Goal: Transaction & Acquisition: Download file/media

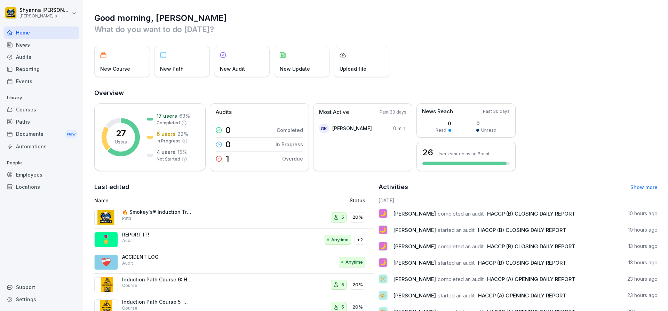
click at [39, 53] on div "Audits" at bounding box center [41, 57] width 76 height 12
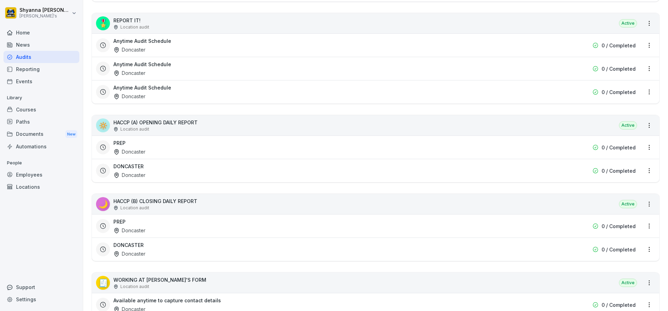
scroll to position [244, 0]
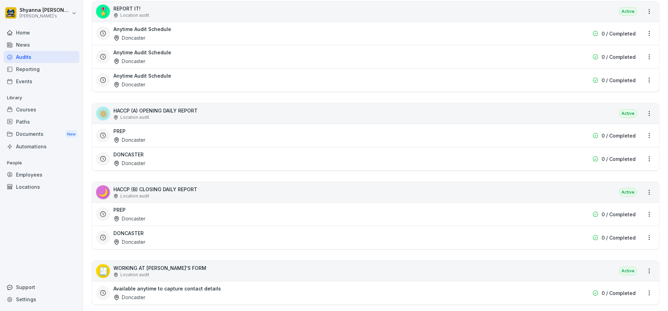
click at [178, 239] on div "DONCASTER Doncaster" at bounding box center [330, 237] width 435 height 16
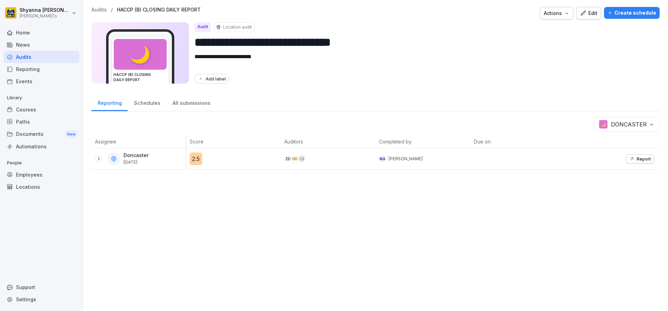
click at [95, 157] on div at bounding box center [98, 158] width 7 height 7
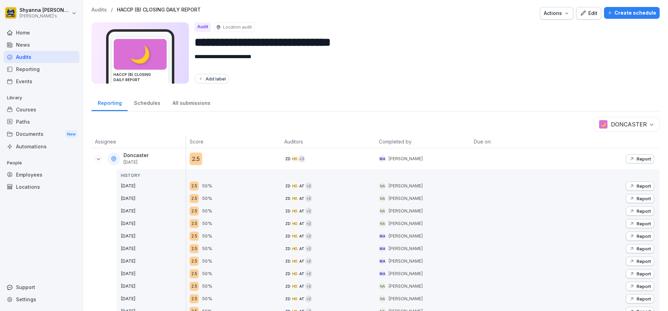
click at [633, 232] on button "Report" at bounding box center [640, 235] width 28 height 9
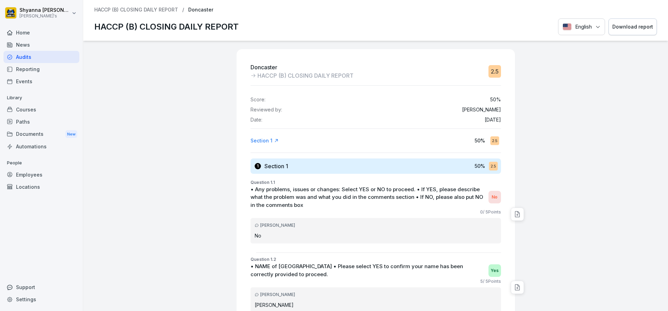
click at [628, 29] on div "Download report" at bounding box center [632, 27] width 41 height 8
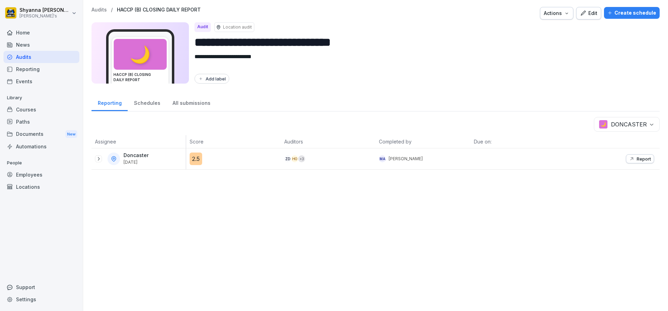
drag, startPoint x: 95, startPoint y: 159, endPoint x: 113, endPoint y: 197, distance: 41.7
click at [95, 159] on div at bounding box center [98, 158] width 7 height 7
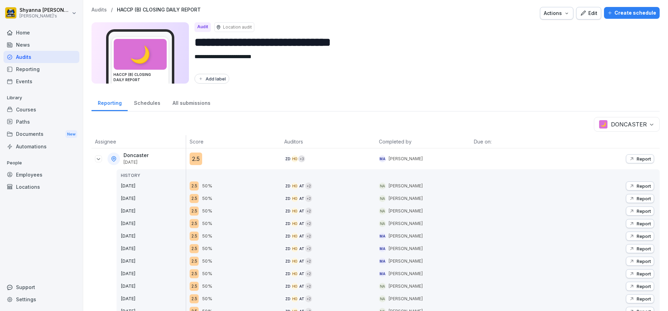
click at [640, 221] on p "Report" at bounding box center [644, 224] width 14 height 6
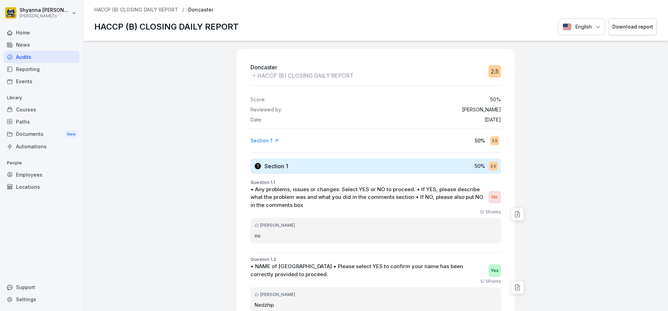
click at [624, 20] on button "Download report" at bounding box center [633, 26] width 48 height 17
click at [634, 24] on div "Download report" at bounding box center [632, 27] width 41 height 8
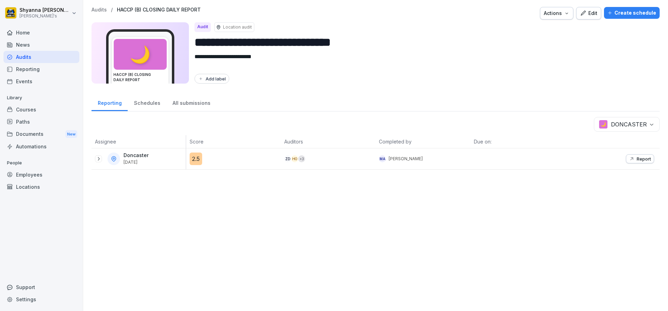
click at [97, 158] on icon at bounding box center [99, 159] width 6 height 6
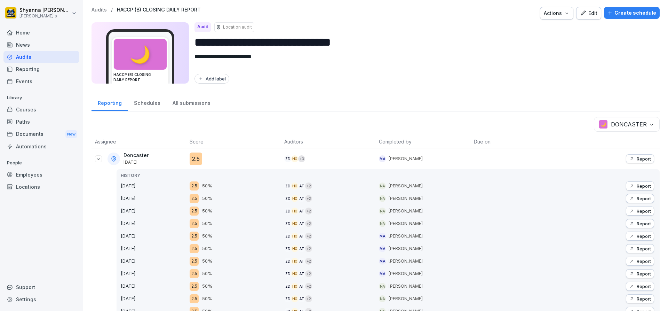
click at [630, 210] on icon "button" at bounding box center [631, 210] width 3 height 3
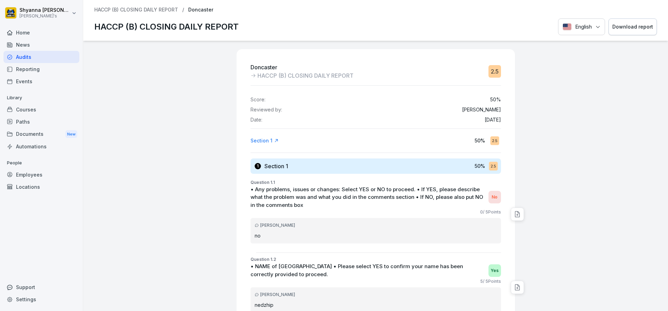
click at [640, 23] on div "Download report" at bounding box center [632, 27] width 41 height 8
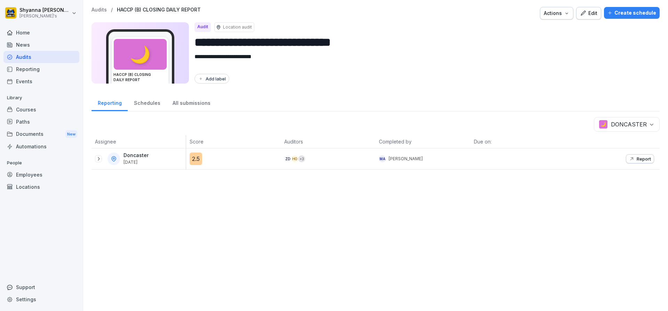
click at [100, 159] on icon at bounding box center [99, 159] width 6 height 6
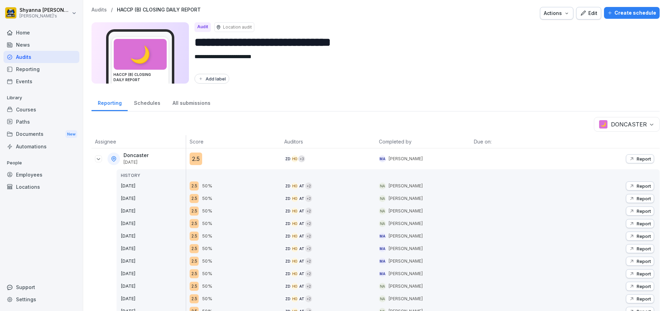
click at [641, 187] on p "Report" at bounding box center [644, 186] width 14 height 6
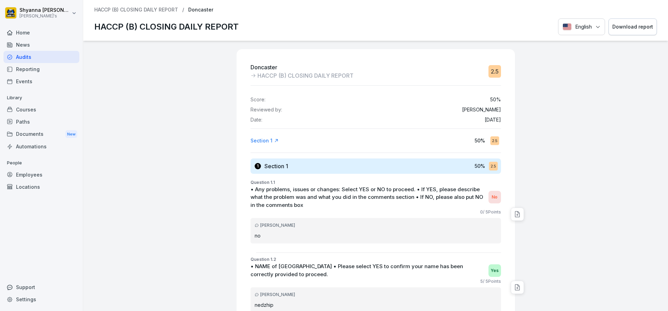
click at [625, 29] on div "Download report" at bounding box center [632, 27] width 41 height 8
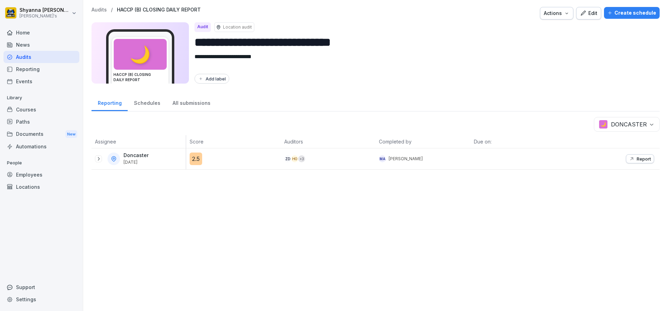
click at [629, 156] on icon "button" at bounding box center [632, 159] width 6 height 6
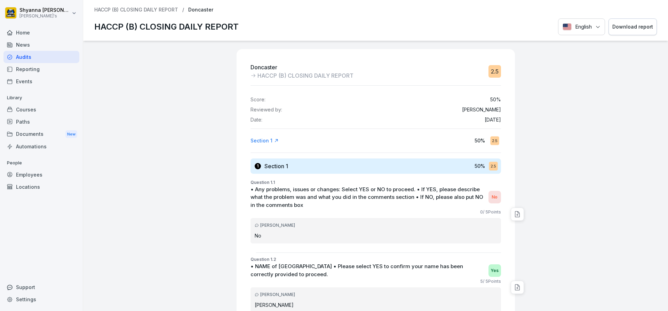
click at [622, 32] on button "Download report" at bounding box center [633, 26] width 48 height 17
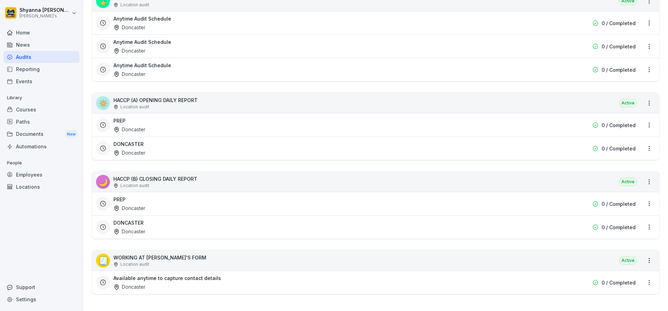
scroll to position [259, 0]
click at [200, 199] on div "PREP Doncaster" at bounding box center [330, 204] width 435 height 16
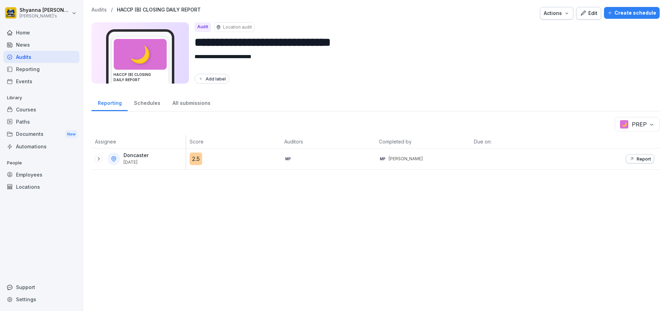
click at [100, 156] on icon at bounding box center [99, 159] width 6 height 6
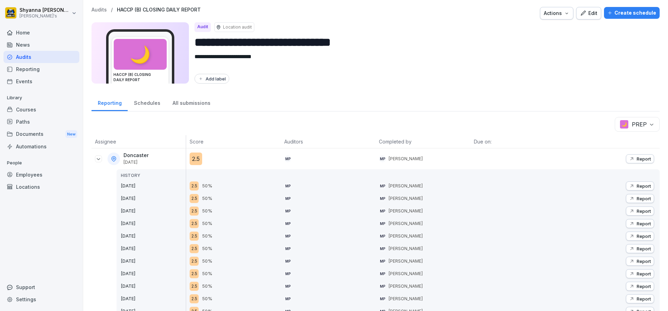
click at [637, 209] on p "Report" at bounding box center [644, 211] width 14 height 6
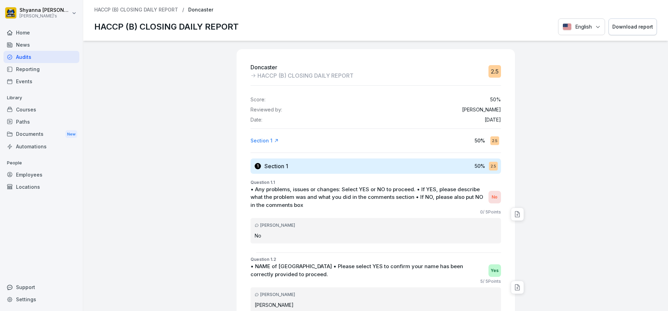
click at [634, 6] on div "HACCP (B) CLOSING DAILY REPORT / Doncaster HACCP (B) CLOSING DAILY REPORT Engli…" at bounding box center [375, 20] width 585 height 41
click at [630, 22] on button "Download report" at bounding box center [633, 26] width 48 height 17
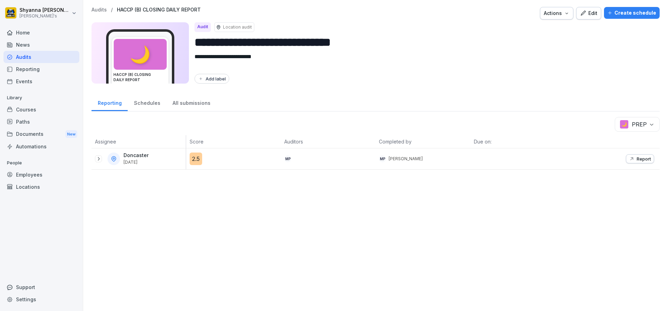
drag, startPoint x: 96, startPoint y: 159, endPoint x: 99, endPoint y: 164, distance: 5.6
click at [96, 159] on icon at bounding box center [99, 159] width 6 height 6
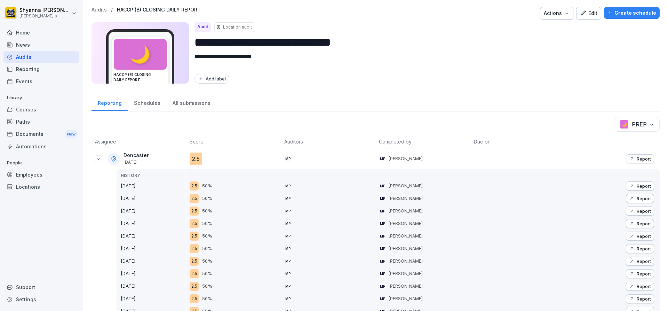
click at [637, 197] on p "Report" at bounding box center [644, 199] width 14 height 6
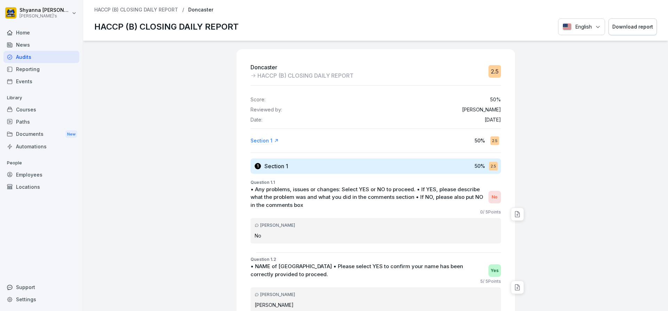
click at [631, 18] on button "Download report" at bounding box center [633, 26] width 48 height 17
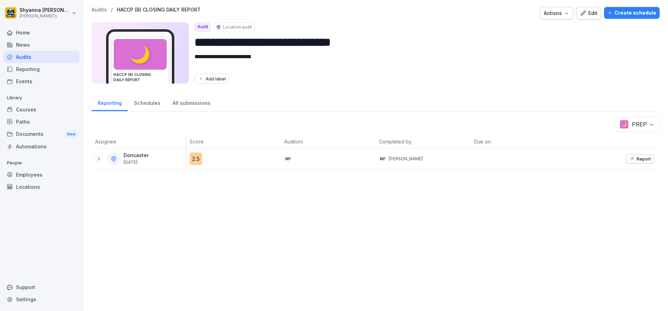
drag, startPoint x: 97, startPoint y: 159, endPoint x: 116, endPoint y: 184, distance: 31.6
click at [97, 159] on icon at bounding box center [99, 159] width 6 height 6
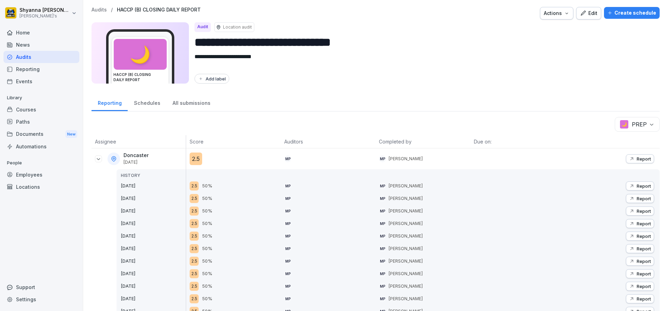
click at [638, 184] on p "Report" at bounding box center [644, 186] width 14 height 6
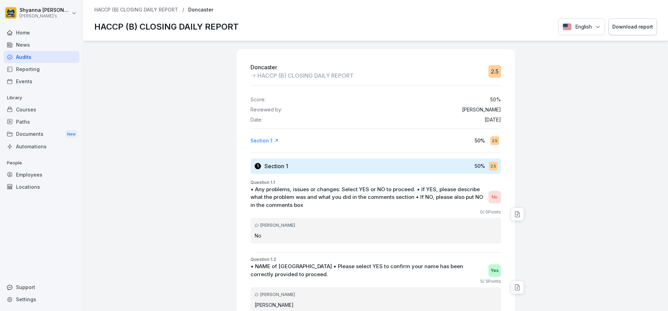
click at [620, 29] on div "Download report" at bounding box center [632, 27] width 41 height 8
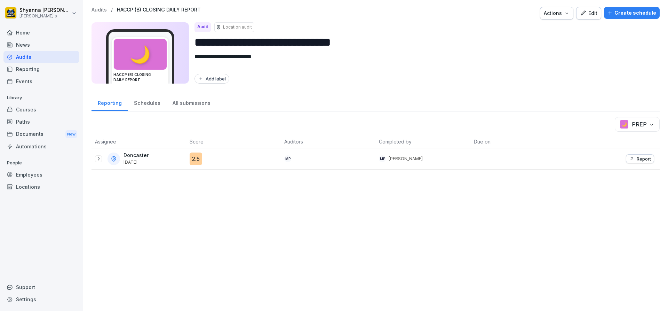
click at [100, 157] on icon at bounding box center [99, 159] width 6 height 6
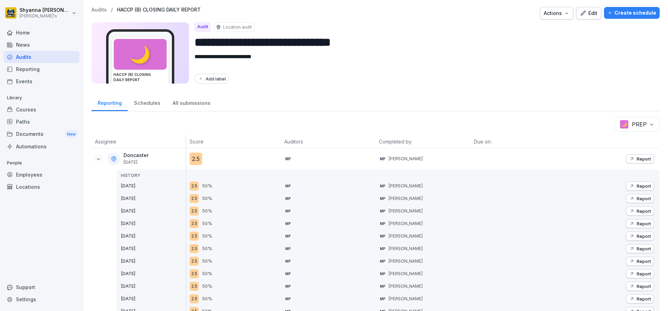
click at [640, 160] on p "Report" at bounding box center [644, 159] width 14 height 6
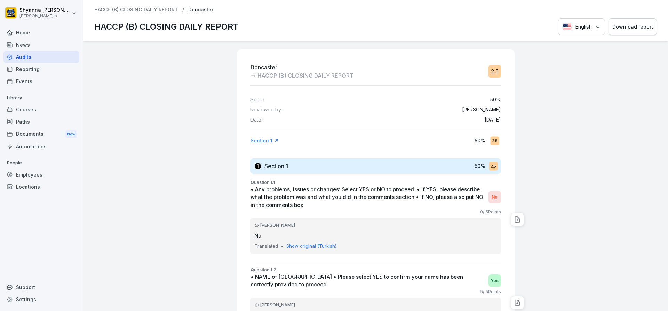
click at [619, 23] on div "Download report" at bounding box center [632, 27] width 41 height 8
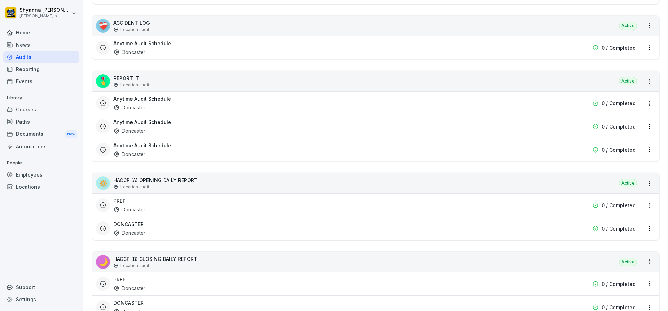
scroll to position [209, 0]
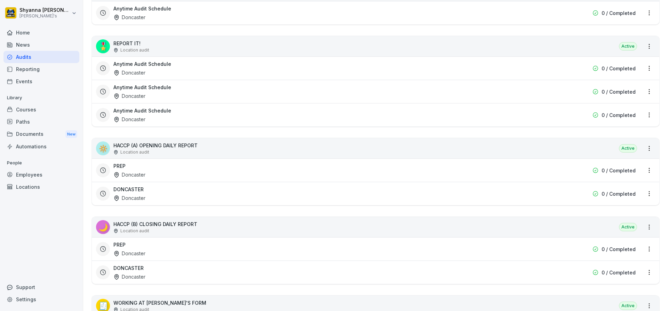
click at [167, 204] on div "DONCASTER Doncaster 0 / Completed" at bounding box center [375, 193] width 567 height 23
click at [164, 198] on div "DONCASTER Doncaster" at bounding box center [330, 193] width 435 height 16
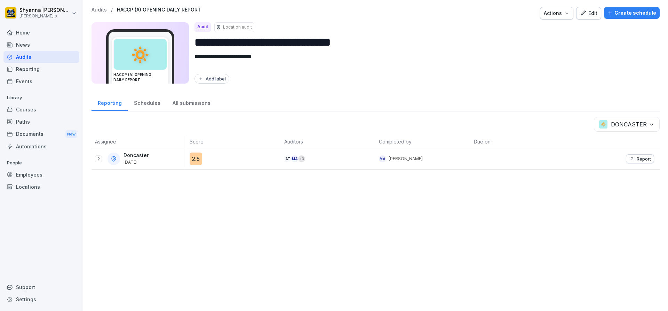
click at [99, 158] on icon at bounding box center [99, 158] width 2 height 3
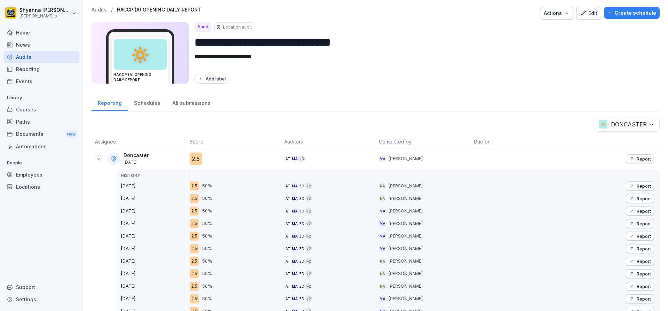
click at [629, 211] on icon "button" at bounding box center [632, 211] width 6 height 6
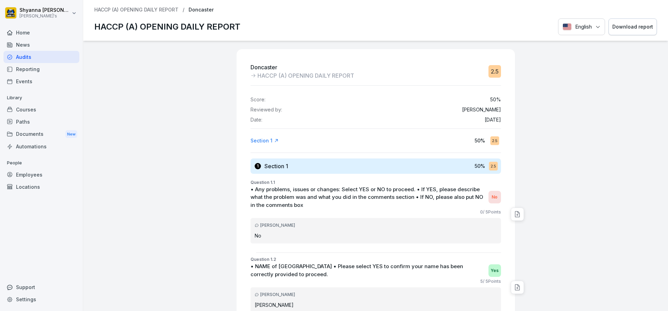
drag, startPoint x: 648, startPoint y: 6, endPoint x: 636, endPoint y: 25, distance: 22.1
click at [646, 9] on div "HACCP (A) OPENING DAILY REPORT / Doncaster HACCP (A) OPENING DAILY REPORT Engli…" at bounding box center [375, 20] width 585 height 41
click at [636, 25] on div "Download report" at bounding box center [632, 27] width 41 height 8
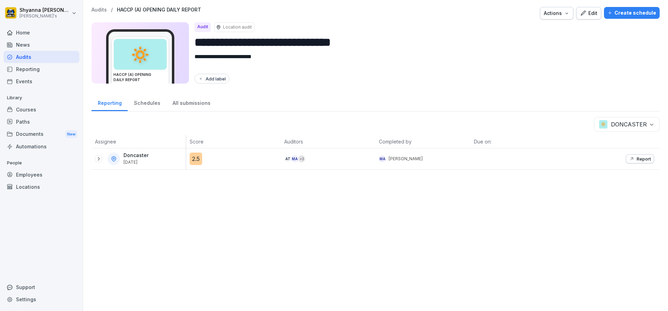
drag, startPoint x: 101, startPoint y: 156, endPoint x: 104, endPoint y: 164, distance: 7.8
click at [101, 156] on icon at bounding box center [99, 159] width 6 height 6
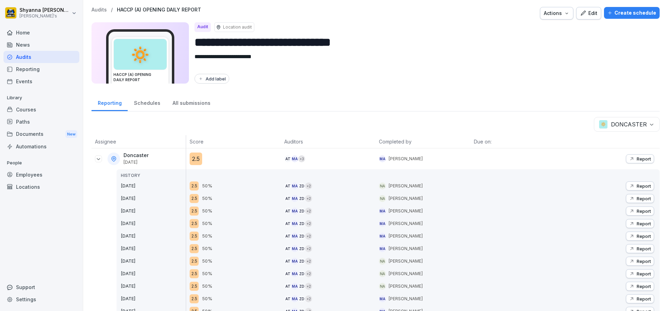
click at [644, 199] on p "Report" at bounding box center [644, 199] width 14 height 6
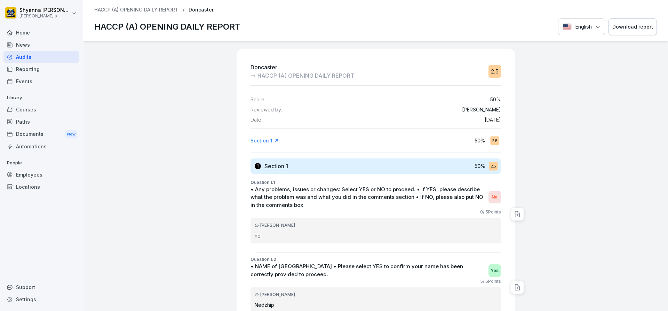
click at [619, 28] on div "Download report" at bounding box center [632, 27] width 41 height 8
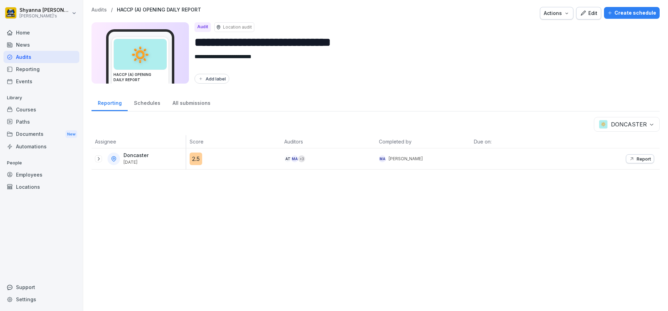
click at [100, 160] on icon at bounding box center [99, 159] width 6 height 6
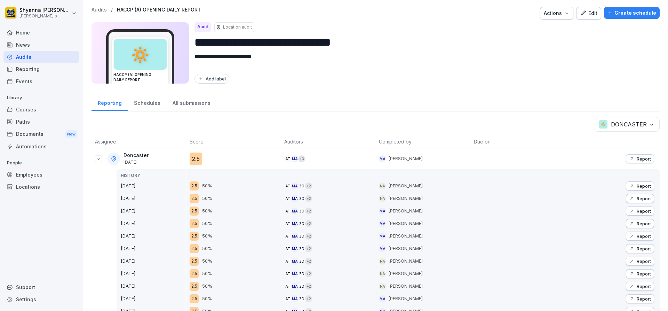
click at [637, 183] on p "Report" at bounding box center [644, 186] width 14 height 6
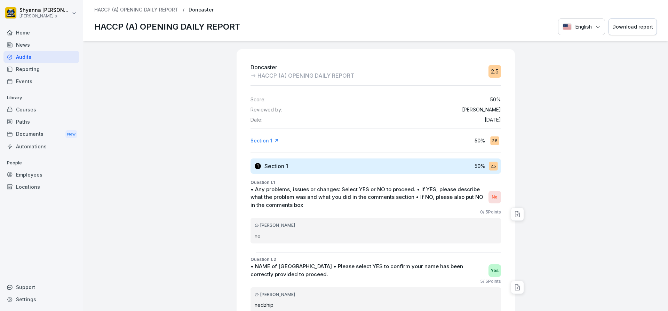
click at [626, 19] on button "Download report" at bounding box center [633, 26] width 48 height 17
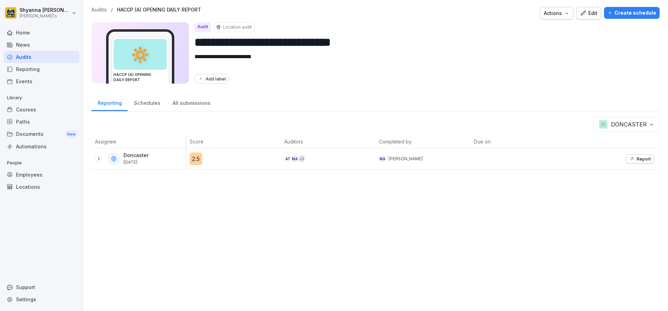
click at [629, 159] on icon "button" at bounding box center [632, 159] width 6 height 6
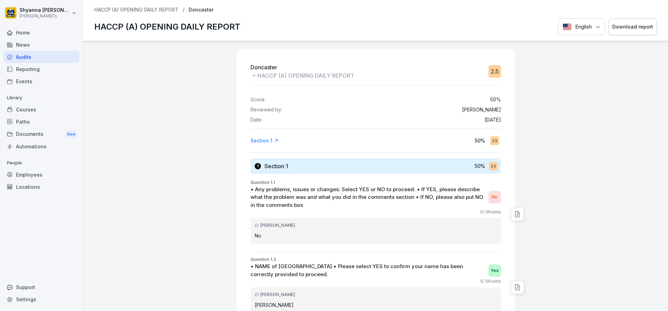
click at [626, 34] on button "Download report" at bounding box center [633, 26] width 48 height 17
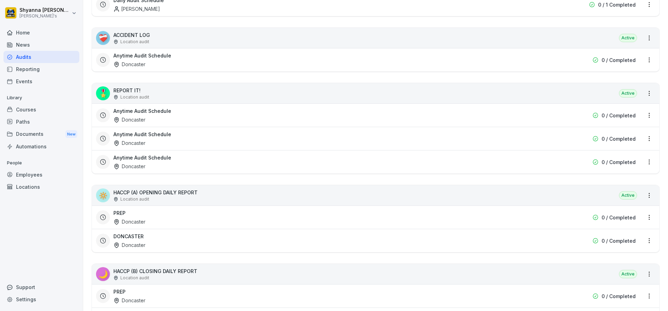
scroll to position [174, 0]
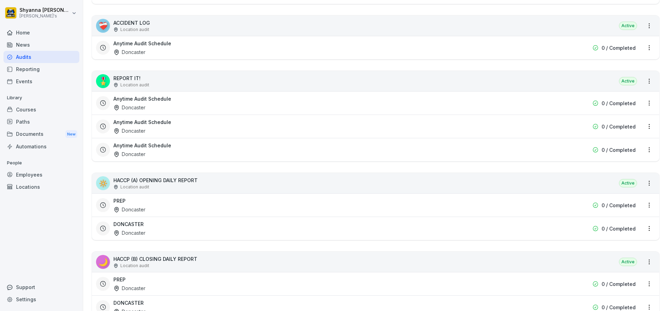
click at [161, 202] on div "PREP Doncaster" at bounding box center [330, 205] width 435 height 16
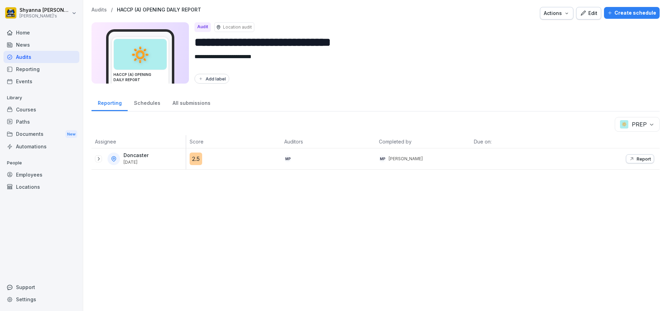
click at [98, 160] on icon at bounding box center [99, 158] width 2 height 3
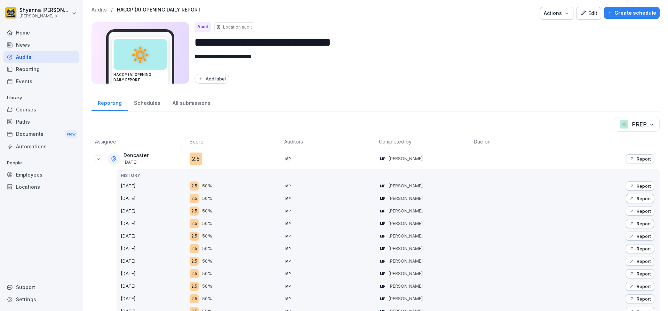
click at [637, 211] on p "Report" at bounding box center [644, 211] width 14 height 6
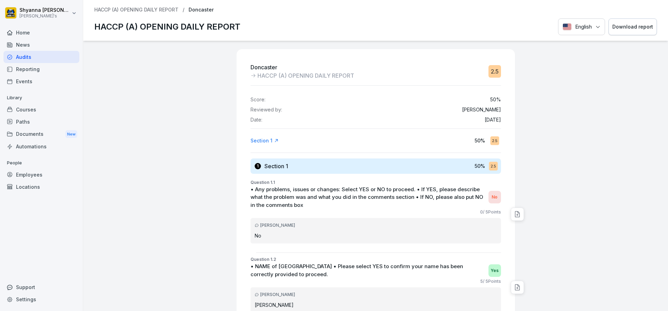
click at [623, 22] on button "Download report" at bounding box center [633, 26] width 48 height 17
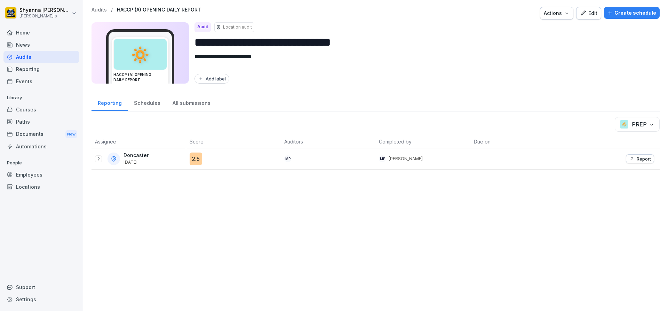
click at [98, 157] on icon at bounding box center [99, 159] width 6 height 6
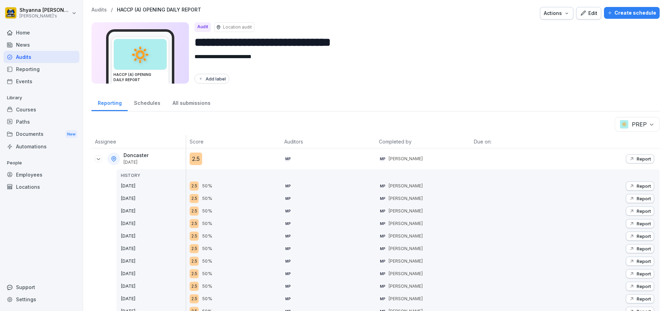
click at [645, 200] on p "Report" at bounding box center [644, 199] width 14 height 6
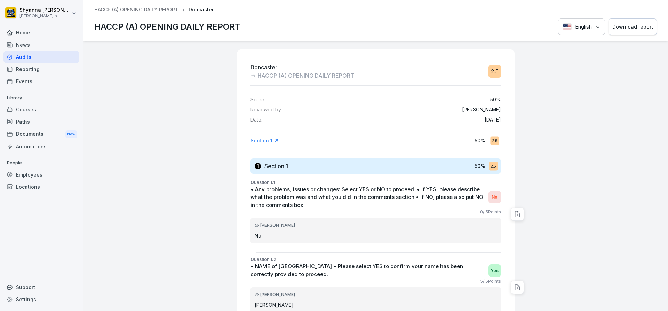
click at [615, 25] on div "Download report" at bounding box center [632, 27] width 41 height 8
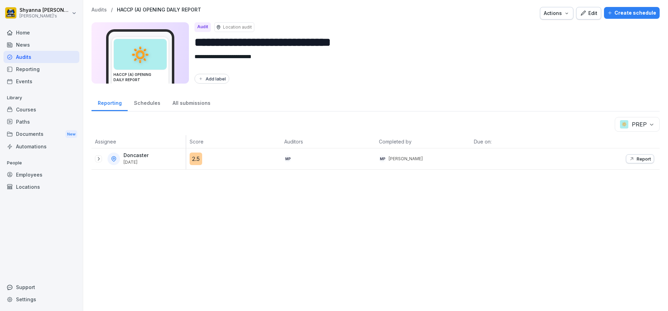
click at [96, 158] on icon at bounding box center [99, 159] width 6 height 6
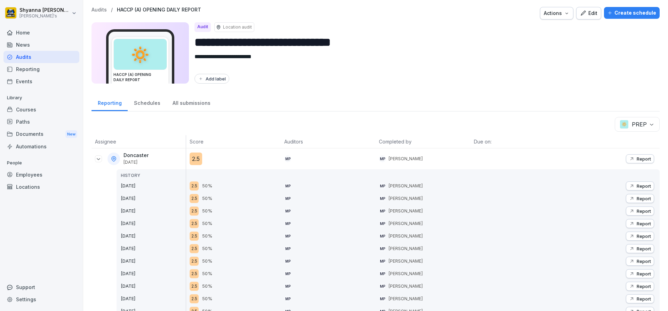
click at [629, 183] on icon "button" at bounding box center [632, 186] width 6 height 6
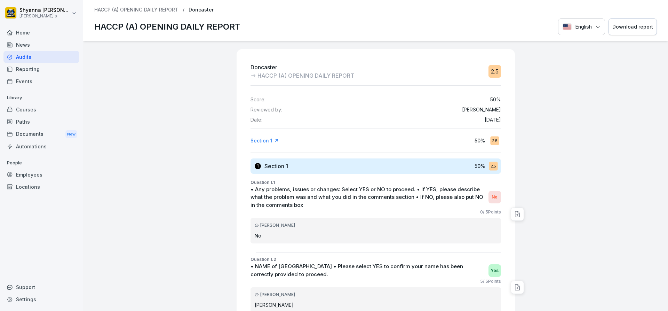
click at [630, 26] on div "Download report" at bounding box center [632, 27] width 41 height 8
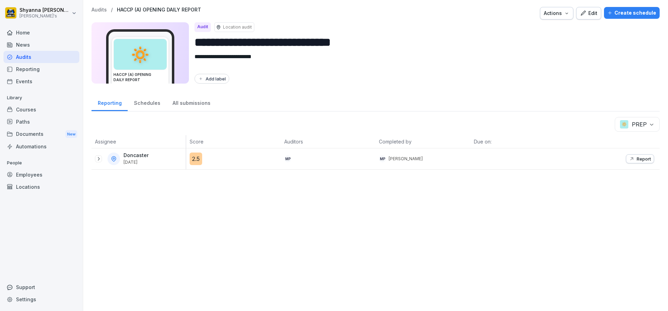
drag, startPoint x: 650, startPoint y: 156, endPoint x: 647, endPoint y: 157, distance: 3.7
click at [650, 156] on div "Report" at bounding box center [612, 158] width 95 height 21
click at [633, 162] on button "Report" at bounding box center [640, 158] width 28 height 9
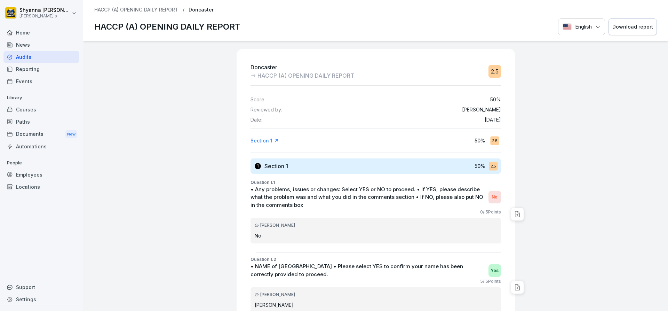
click at [621, 25] on div "Download report" at bounding box center [632, 27] width 41 height 8
click at [23, 61] on div "Audits" at bounding box center [41, 57] width 76 height 12
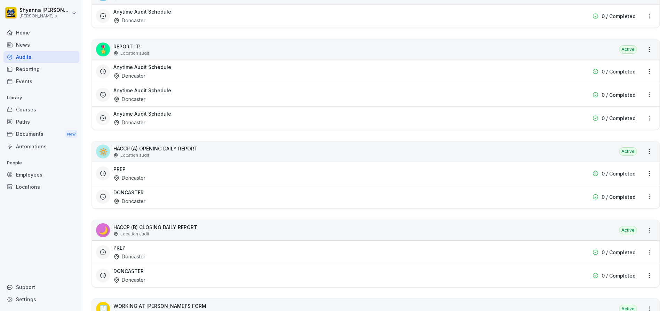
scroll to position [209, 0]
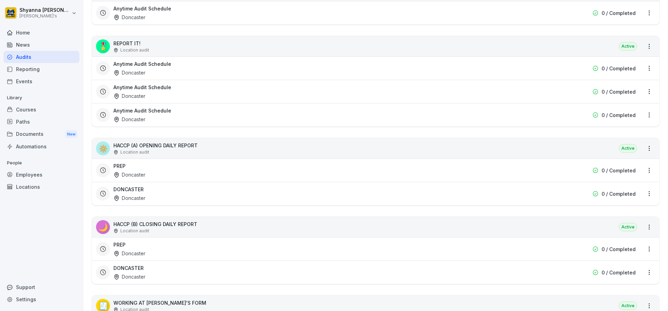
click at [125, 248] on h3 "PREP" at bounding box center [119, 244] width 12 height 7
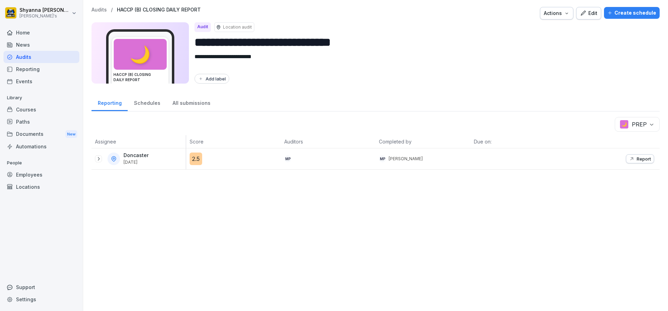
click at [97, 154] on div "Doncaster [DATE]" at bounding box center [140, 158] width 91 height 13
click at [103, 158] on div "Doncaster [DATE]" at bounding box center [140, 158] width 91 height 13
click at [96, 158] on icon at bounding box center [99, 159] width 6 height 6
